Goal: Navigation & Orientation: Find specific page/section

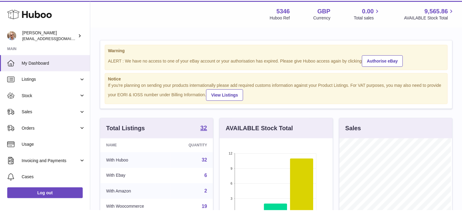
scroll to position [95, 114]
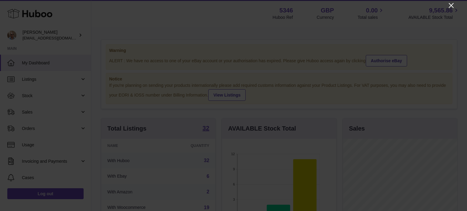
click at [449, 2] on icon "Close" at bounding box center [450, 5] width 7 height 7
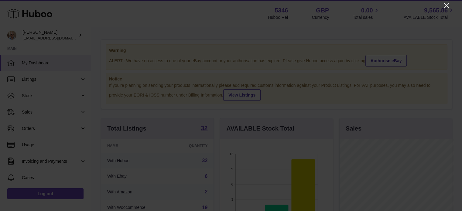
scroll to position [303779, 303761]
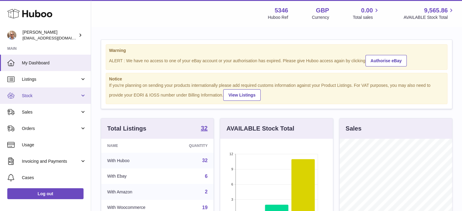
click at [19, 91] on link "Stock" at bounding box center [45, 96] width 91 height 16
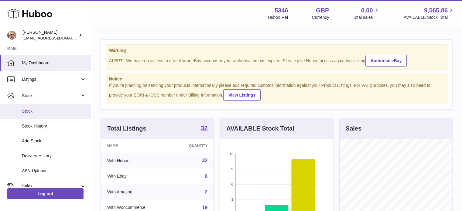
click at [35, 105] on link "Stock" at bounding box center [45, 111] width 91 height 15
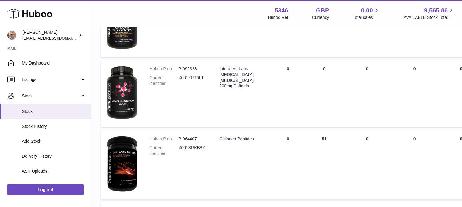
scroll to position [334, 0]
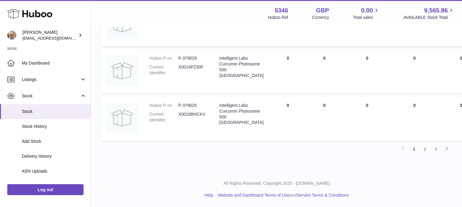
drag, startPoint x: 425, startPoint y: 147, endPoint x: 422, endPoint y: 142, distance: 6.2
click at [425, 146] on link "2" at bounding box center [425, 148] width 11 height 11
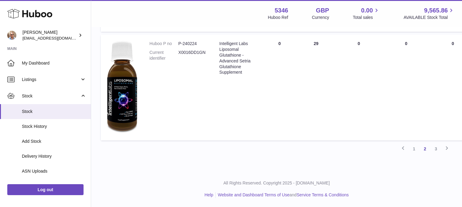
scroll to position [533, 0]
click at [436, 150] on link "3" at bounding box center [436, 148] width 11 height 11
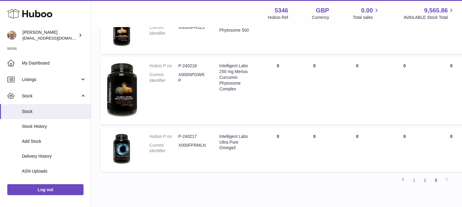
scroll to position [362, 0]
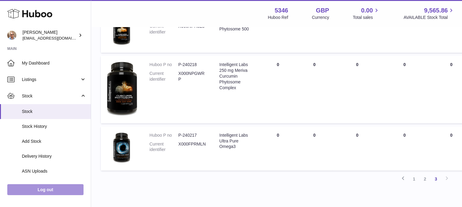
click at [42, 193] on link "Log out" at bounding box center [45, 189] width 76 height 11
